Goal: Information Seeking & Learning: Learn about a topic

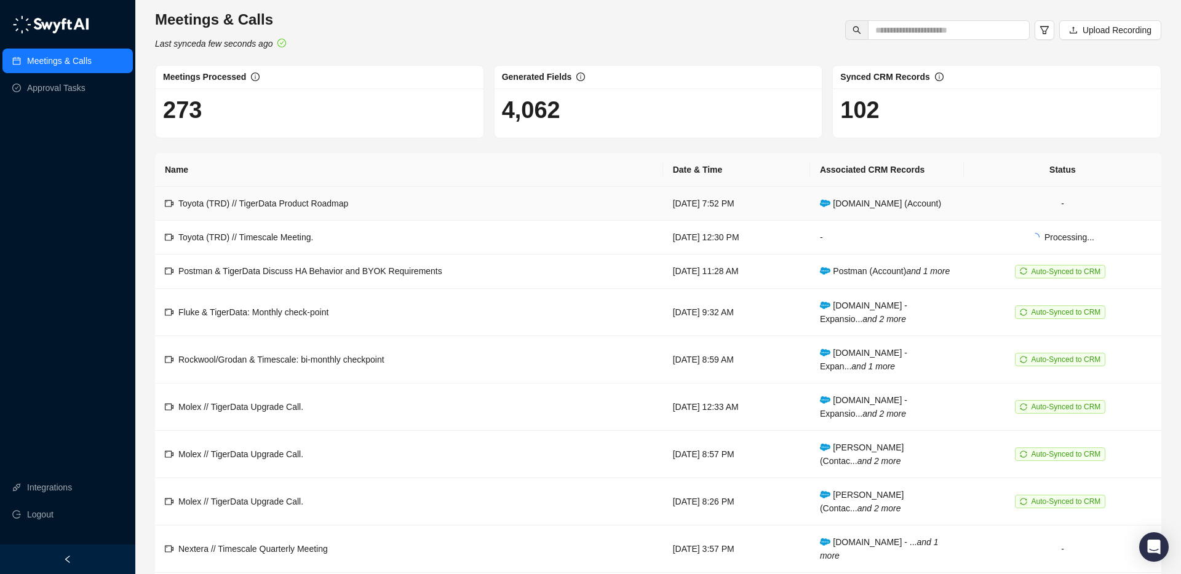
click at [451, 201] on td "Toyota (TRD) // TigerData Product Roadmap" at bounding box center [409, 204] width 508 height 34
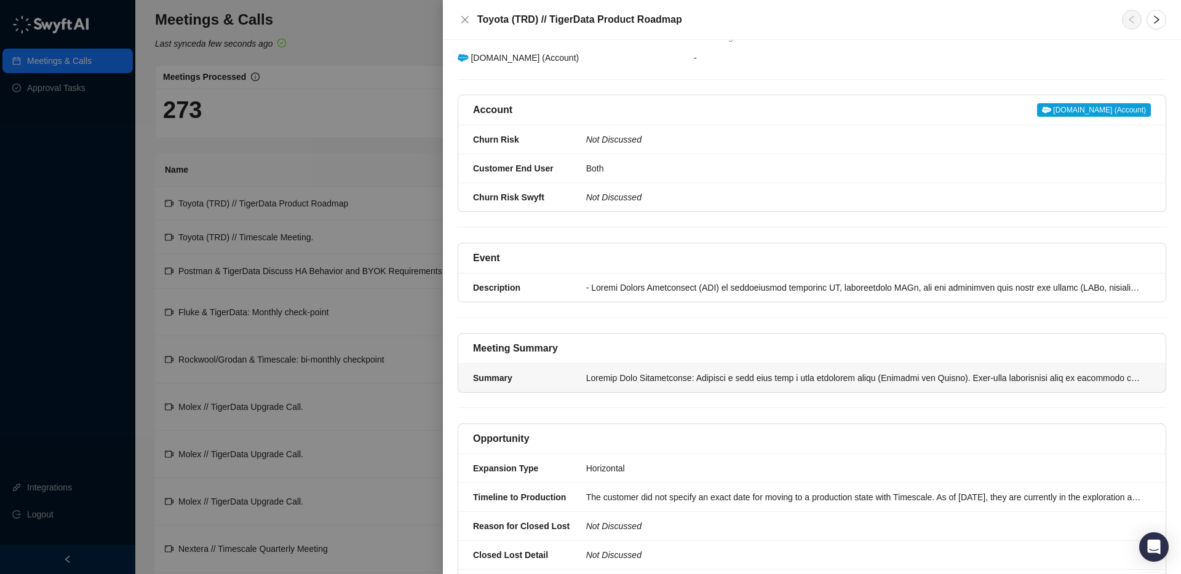
scroll to position [93, 0]
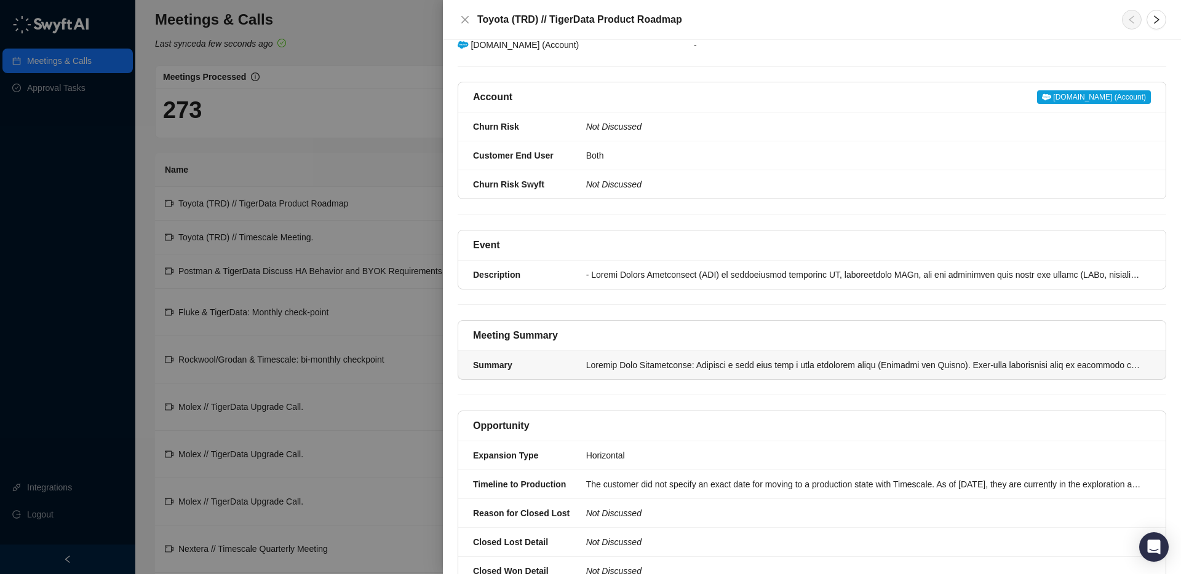
click at [550, 358] on div "Summary" at bounding box center [526, 365] width 106 height 14
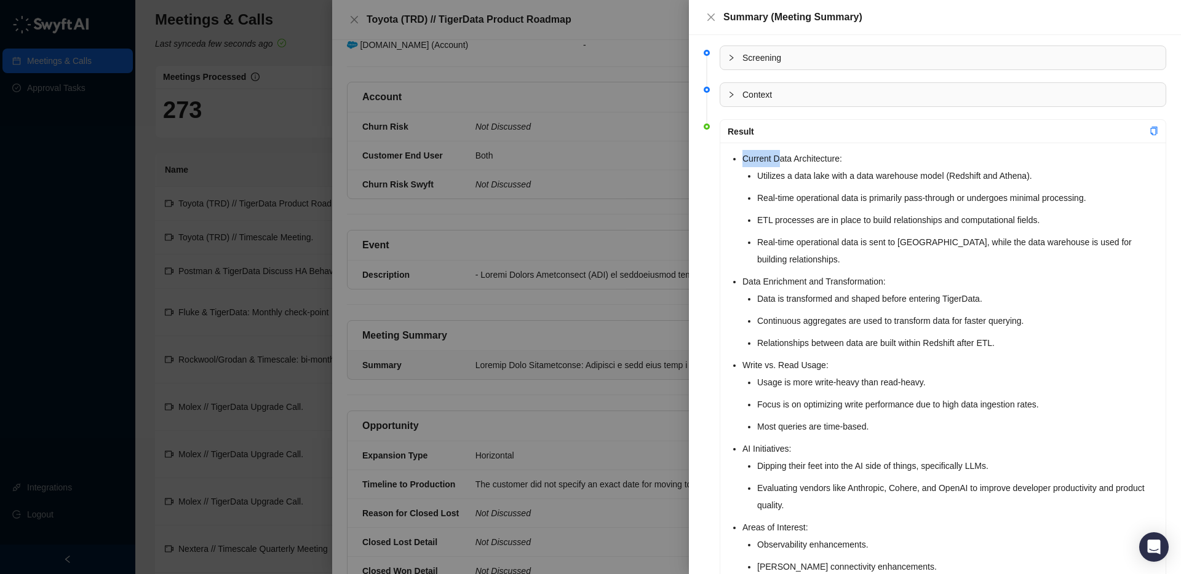
click at [775, 161] on li "Current Data Architecture: Utilizes a data lake with a data warehouse model (Re…" at bounding box center [950, 209] width 416 height 118
click at [742, 162] on li "Current Data Architecture: Utilizes a data lake with a data warehouse model (Re…" at bounding box center [950, 209] width 416 height 118
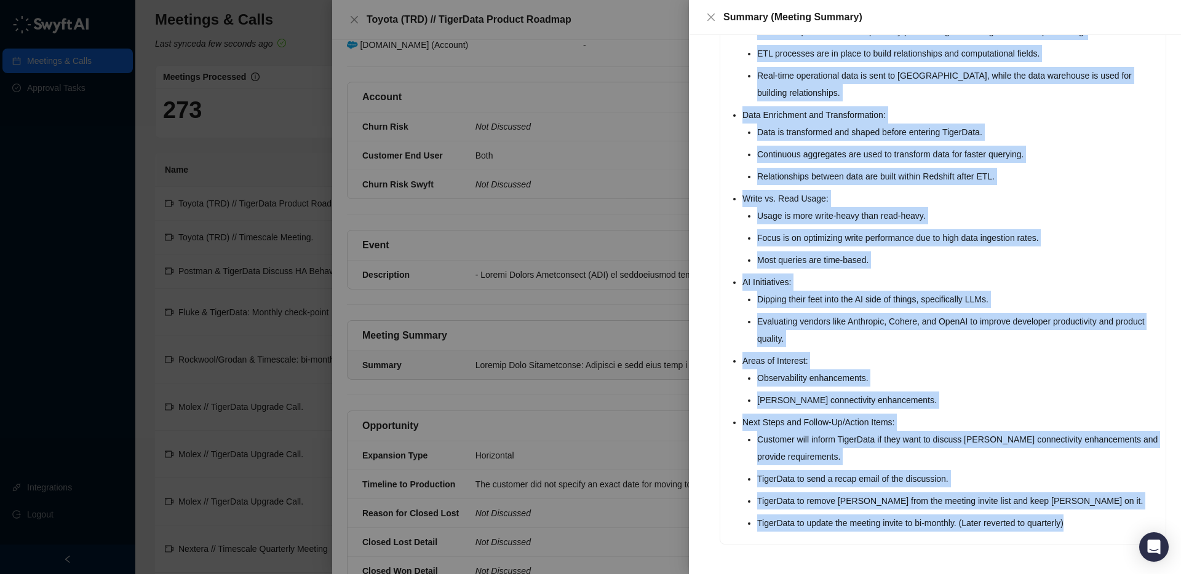
scroll to position [168, 0]
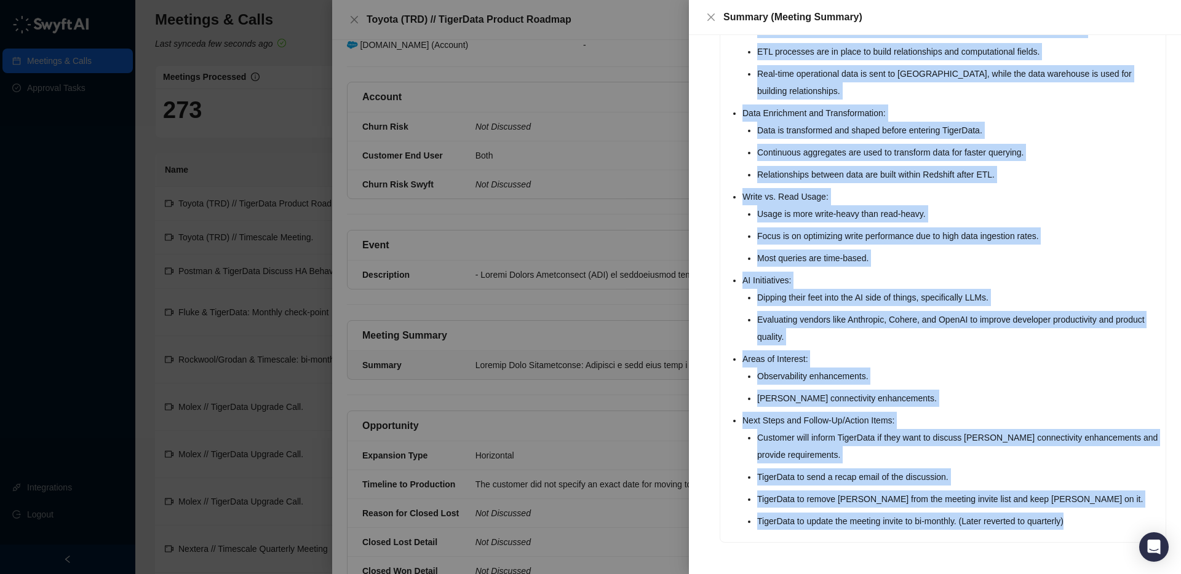
drag, startPoint x: 734, startPoint y: 160, endPoint x: 906, endPoint y: 558, distance: 433.7
click at [906, 558] on li "Result Current Data Architecture: Utilizes a data lake with a data warehouse mo…" at bounding box center [934, 257] width 462 height 604
copy ul "Current Data Architecture: Utilizes a data lake with a data warehouse model (Re…"
